Goal: Information Seeking & Learning: Learn about a topic

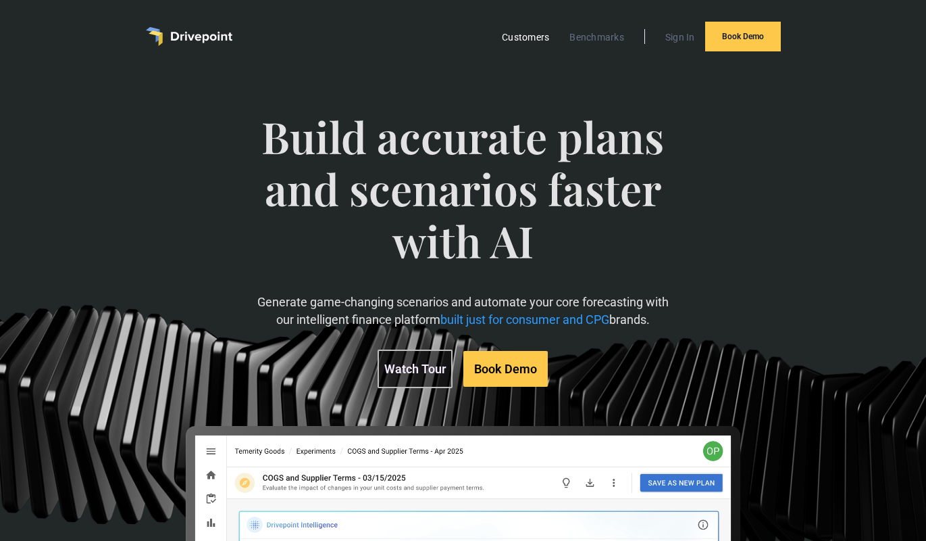
click at [543, 32] on link "Customers" at bounding box center [525, 37] width 61 height 18
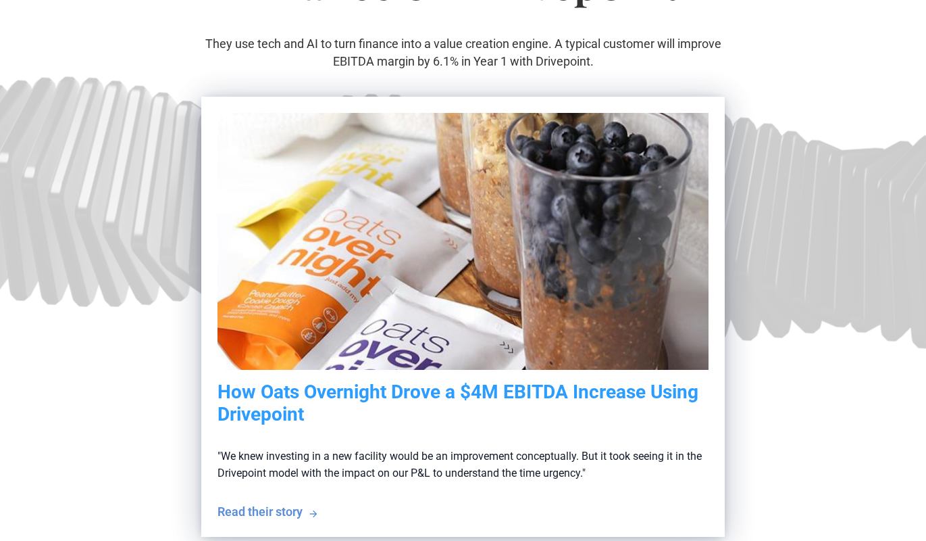
scroll to position [276, 0]
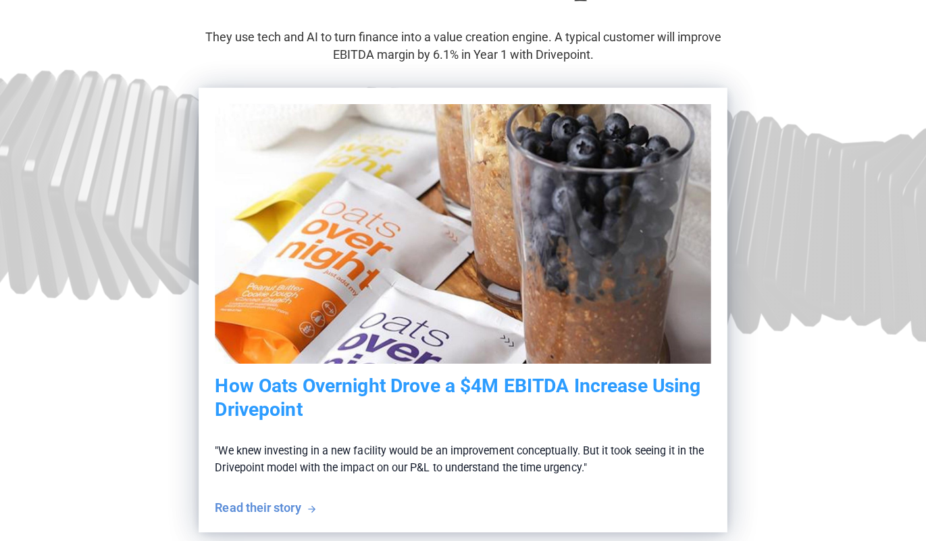
click at [549, 392] on h5 "How Oats Overnight Drove a $4M EBITDA Increase Using Drivepoint" at bounding box center [464, 397] width 496 height 46
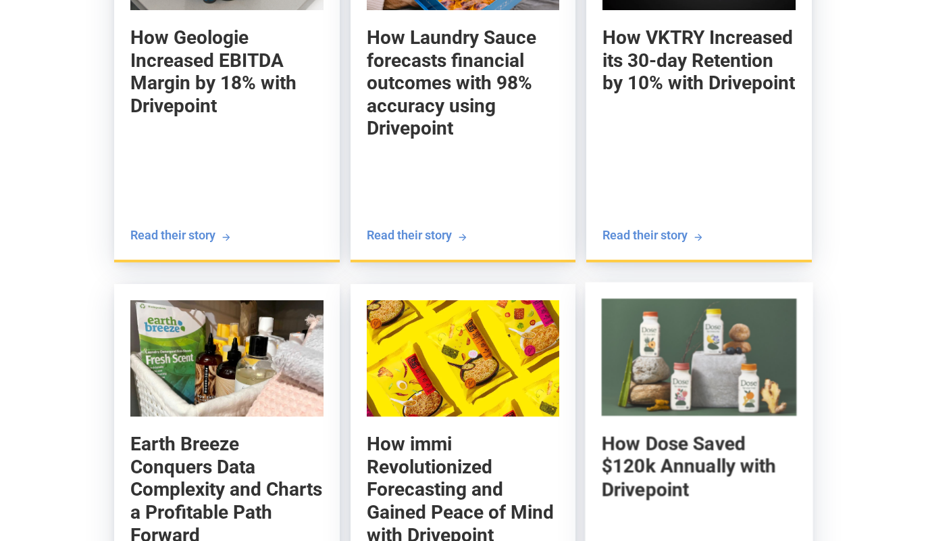
scroll to position [3102, 0]
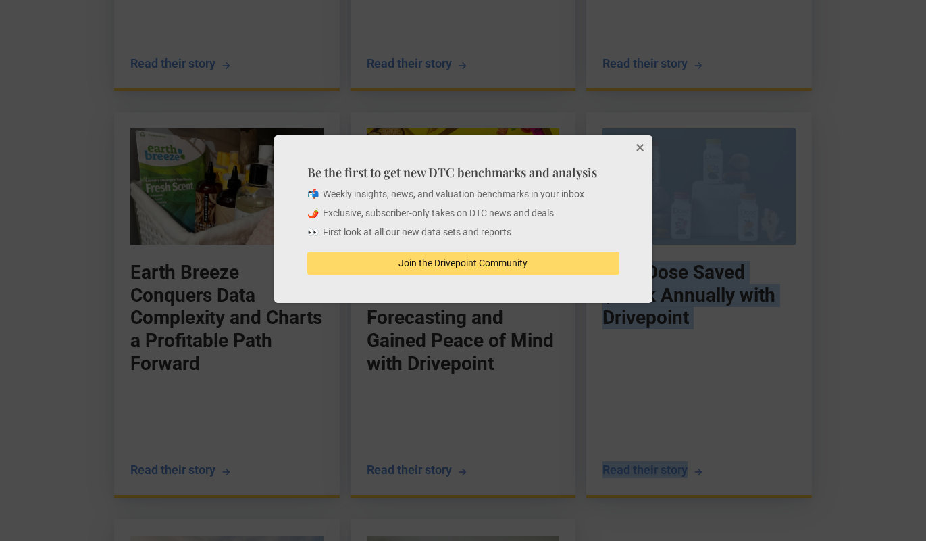
click at [636, 145] on button "Close" at bounding box center [639, 148] width 27 height 27
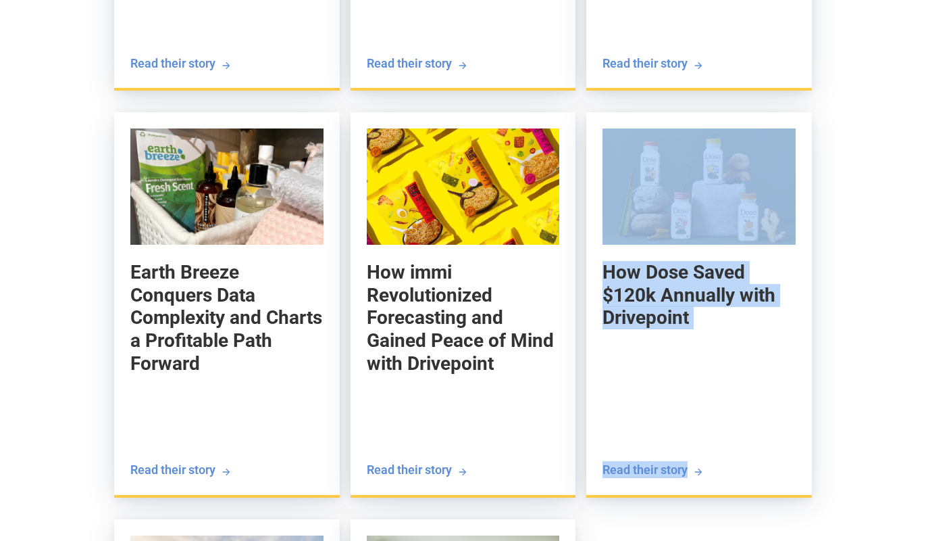
click at [826, 239] on div "How Geologie Increased EBITDA Margin by 18% with Drivepoint Nick Allen Co-found…" at bounding box center [463, 308] width 926 height 1226
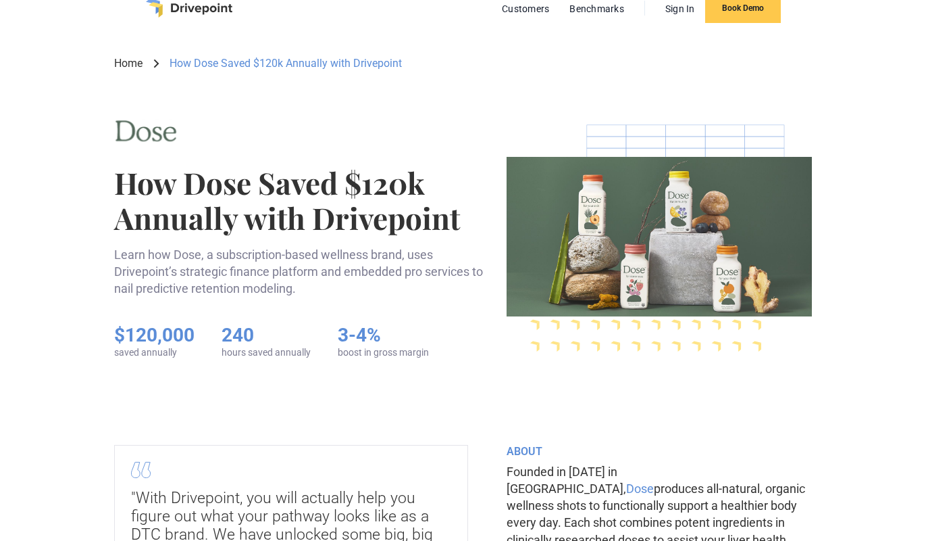
scroll to position [69, 0]
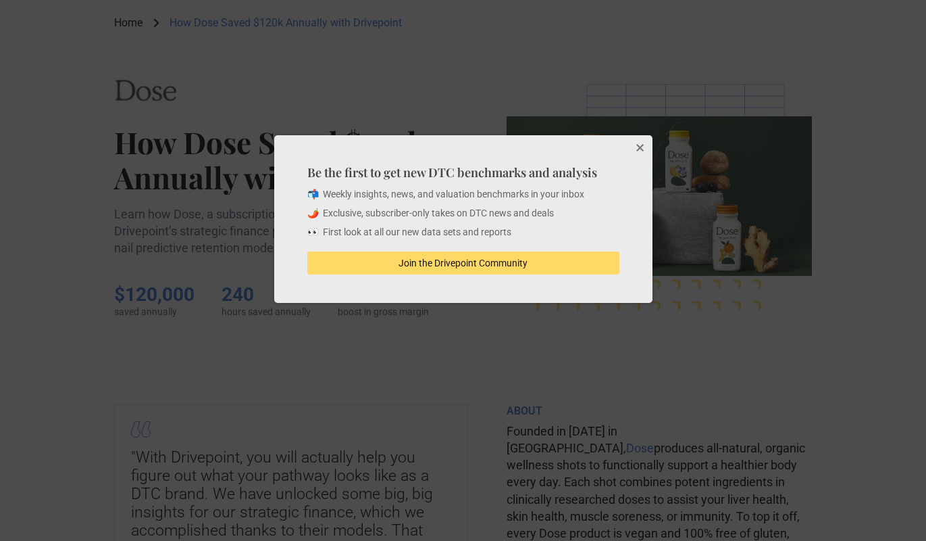
click at [641, 148] on button "Close" at bounding box center [639, 148] width 27 height 27
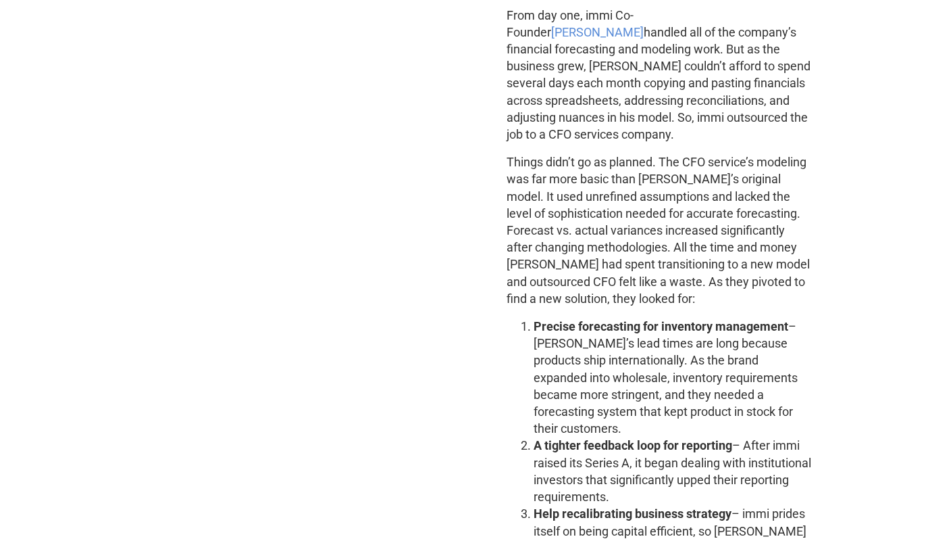
scroll to position [900, 0]
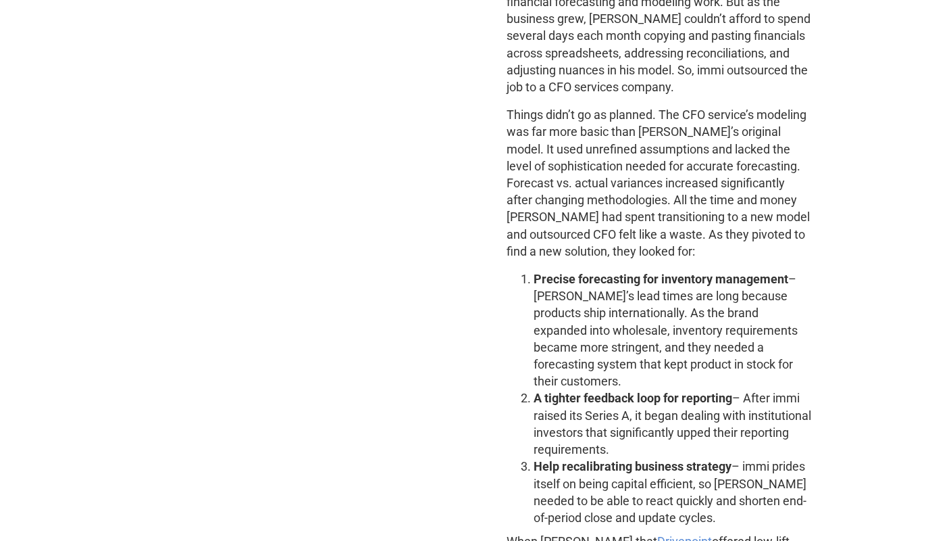
click at [659, 330] on li "Precise forecasting for inventory management – immi’s lead times are long becau…" at bounding box center [673, 329] width 278 height 119
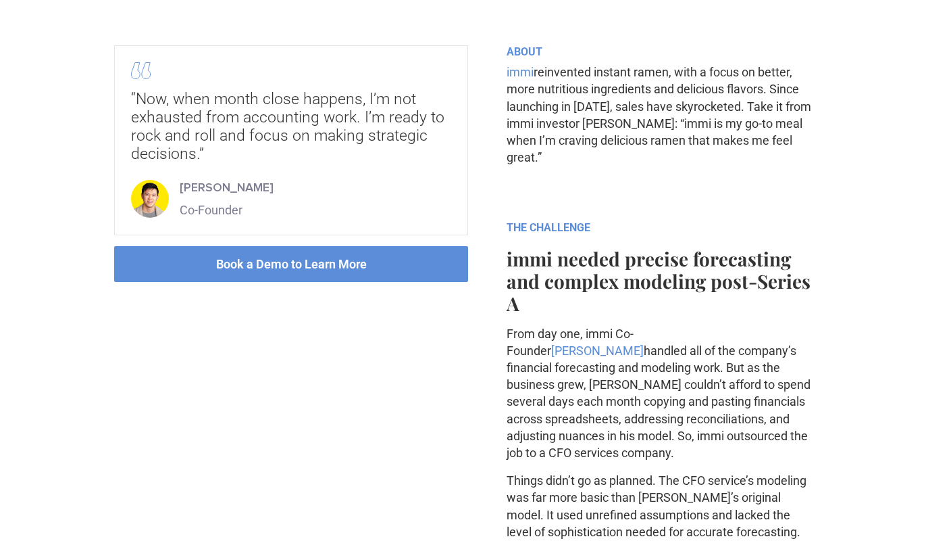
scroll to position [0, 0]
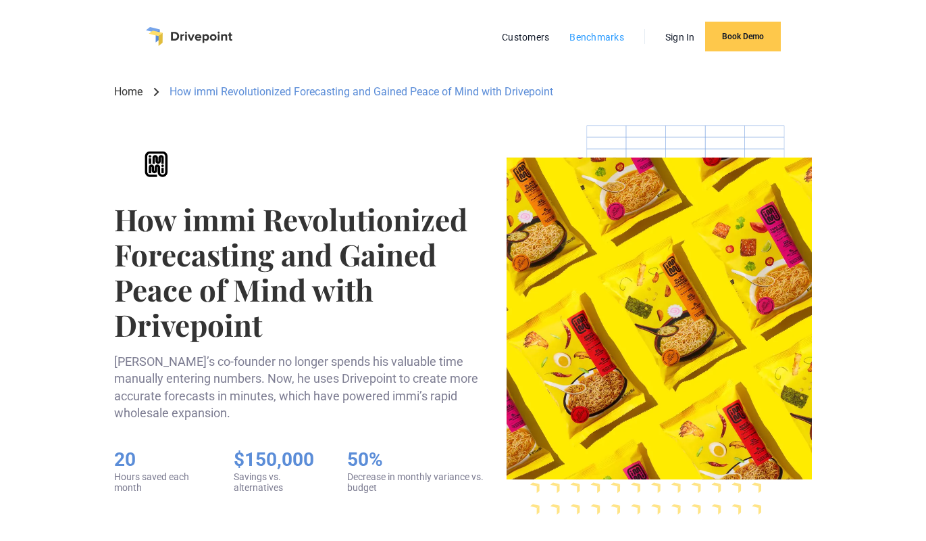
click at [588, 33] on link "Benchmarks" at bounding box center [597, 37] width 68 height 18
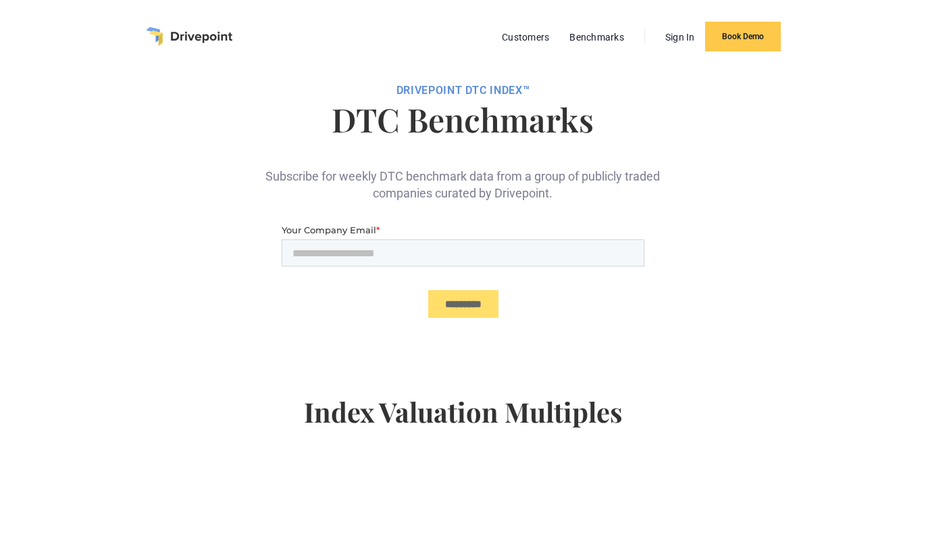
click at [528, 211] on div "DRIVEPOiNT DTC Index™ DTC Benchmarks Subscribe for weekly DTC benchmark data fr…" at bounding box center [463, 540] width 698 height 934
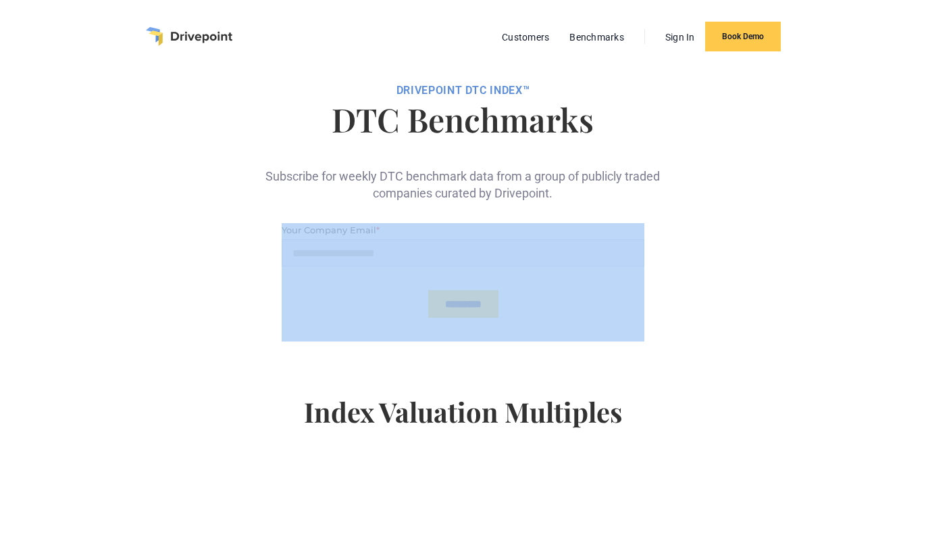
click at [528, 211] on div "DRIVEPOiNT DTC Index™ DTC Benchmarks Subscribe for weekly DTC benchmark data fr…" at bounding box center [463, 540] width 698 height 934
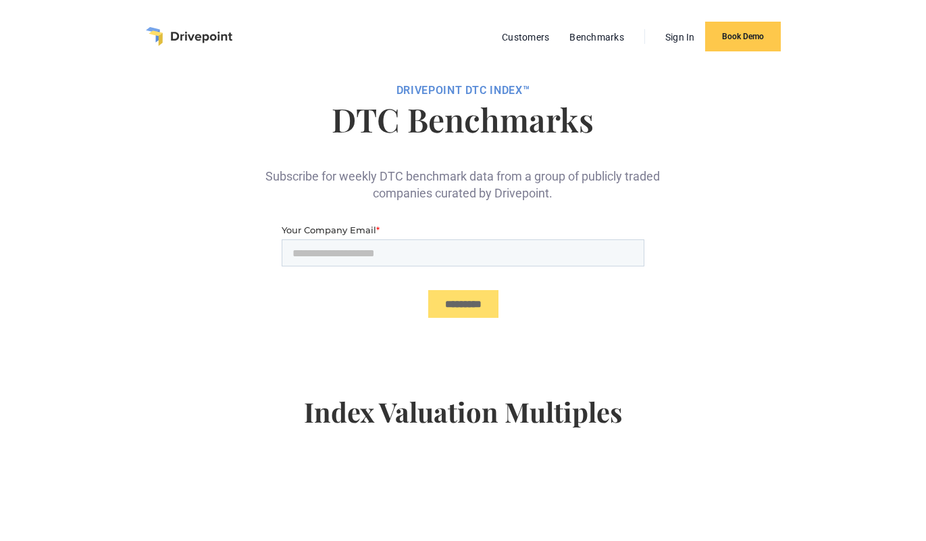
click at [528, 211] on div "DRIVEPOiNT DTC Index™ DTC Benchmarks Subscribe for weekly DTC benchmark data fr…" at bounding box center [463, 540] width 698 height 934
click at [544, 201] on div "Subscribe for weekly DTC benchmark data from a group of publicly traded compani…" at bounding box center [462, 173] width 405 height 55
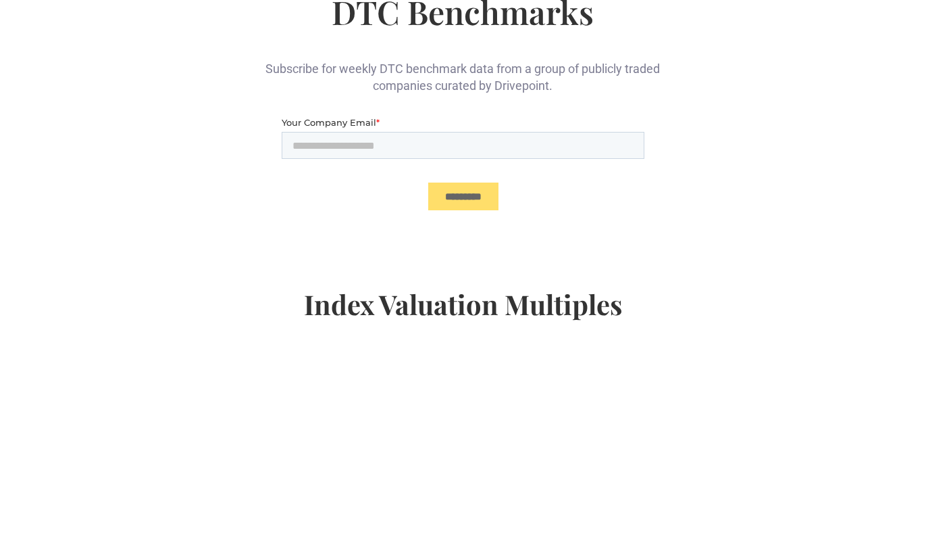
scroll to position [241, 0]
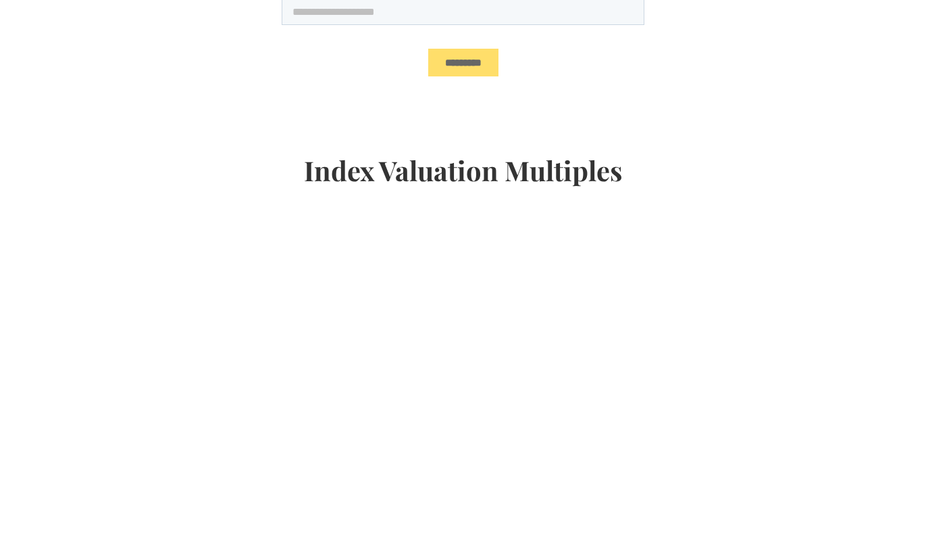
click at [810, 227] on div "DRIVEPOiNT DTC Index™ DTC Benchmarks Subscribe for weekly DTC benchmark data fr…" at bounding box center [463, 299] width 698 height 934
